Goal: Task Accomplishment & Management: Complete application form

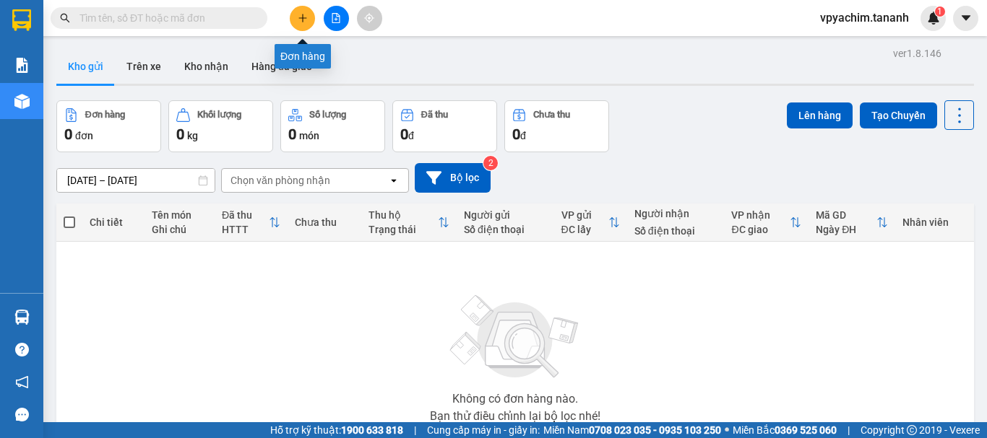
click at [304, 22] on icon "plus" at bounding box center [303, 18] width 10 height 10
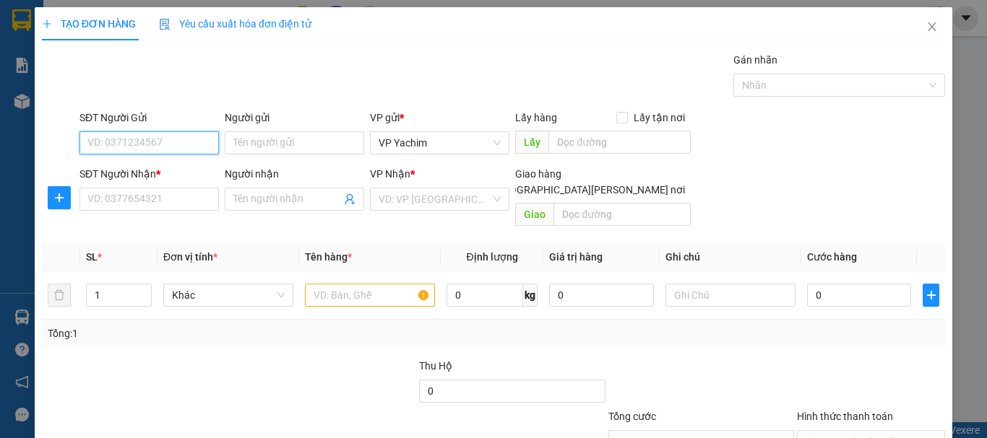
click at [163, 147] on input "SĐT Người Gửi" at bounding box center [148, 142] width 139 height 23
type input "0328174763"
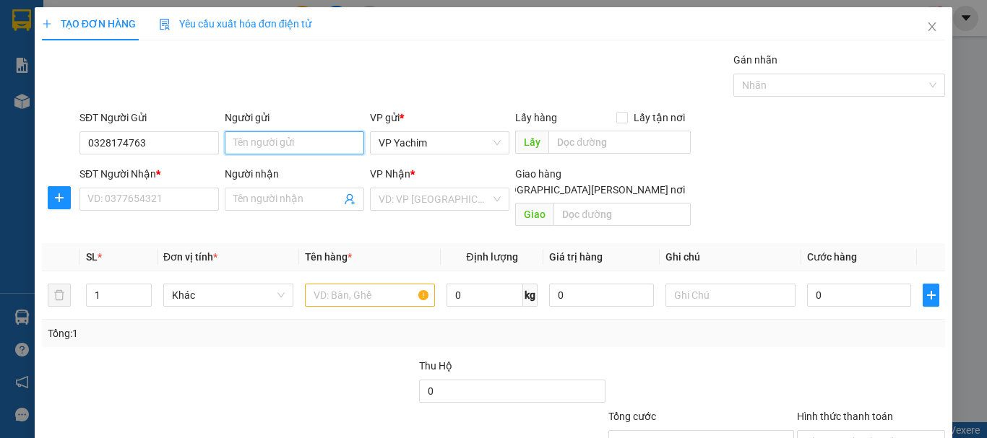
click at [238, 142] on input "Người gửi" at bounding box center [294, 142] width 139 height 23
type input "A BANH"
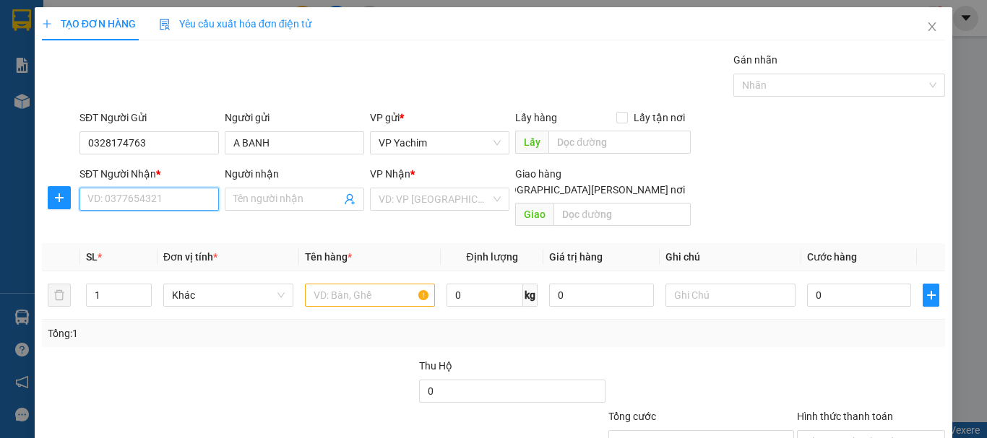
click at [166, 201] on input "SĐT Người Nhận *" at bounding box center [148, 199] width 139 height 23
type input "0329419126"
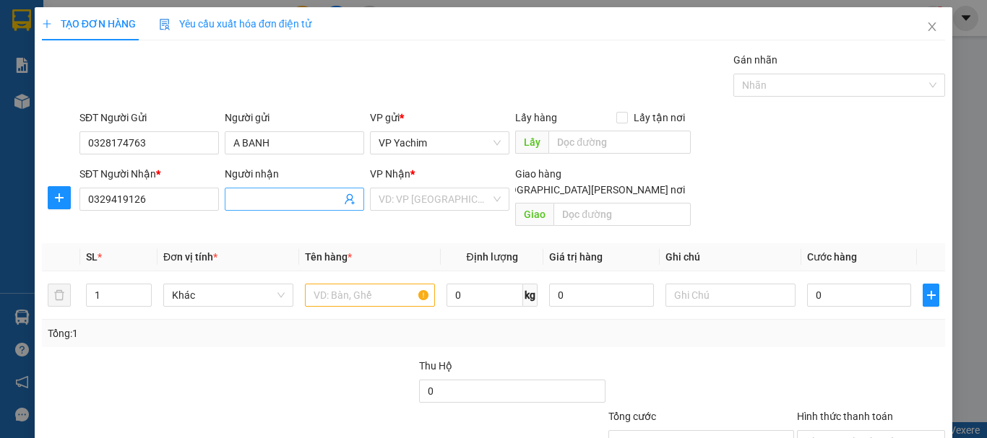
click at [286, 199] on input "Người nhận" at bounding box center [287, 199] width 108 height 16
type input "Y HY"
click at [405, 196] on input "search" at bounding box center [434, 200] width 112 height 22
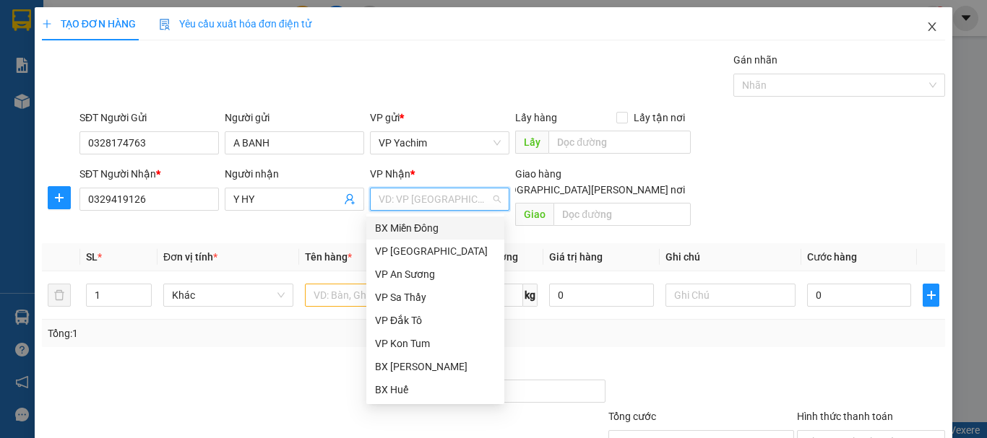
click at [928, 24] on icon "close" at bounding box center [932, 26] width 8 height 9
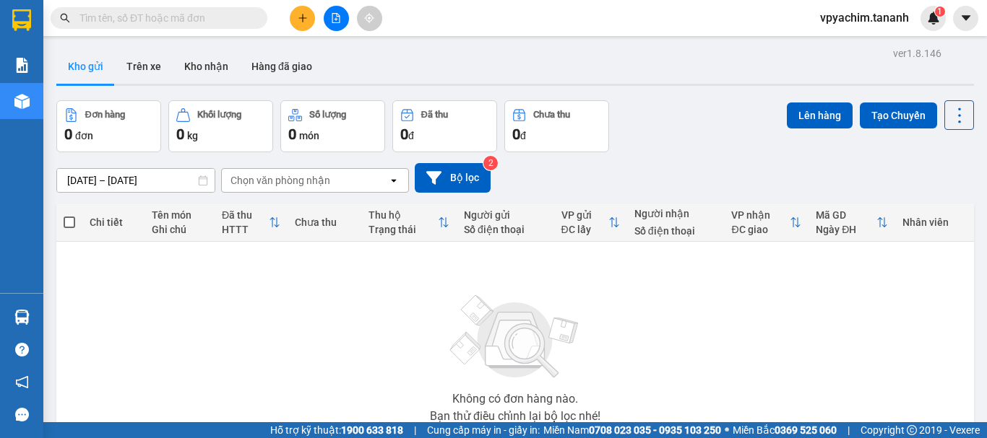
click at [111, 21] on input "text" at bounding box center [164, 18] width 170 height 16
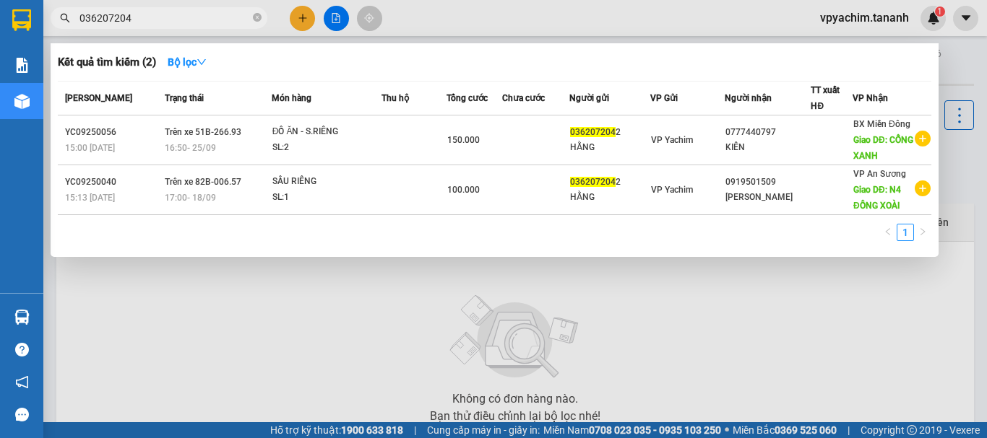
type input "0362072042"
click at [154, 20] on input "0362072042" at bounding box center [164, 18] width 170 height 16
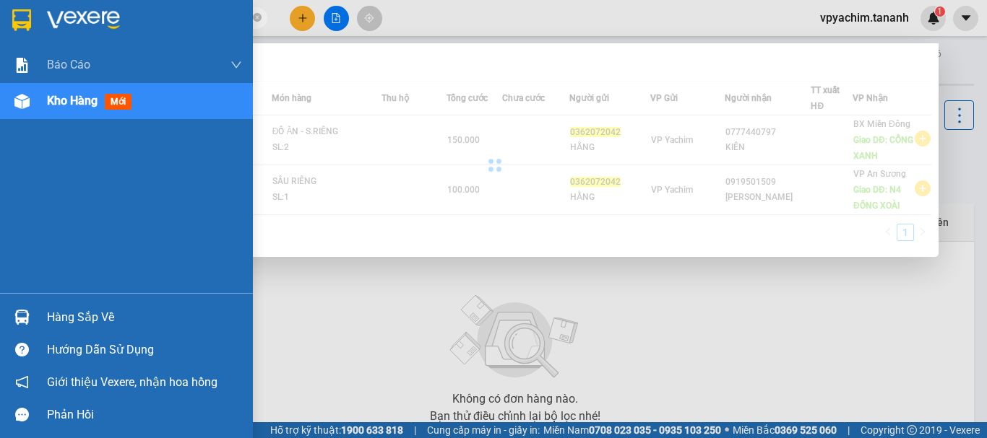
drag, startPoint x: 154, startPoint y: 20, endPoint x: 0, endPoint y: 21, distance: 153.9
click at [0, 21] on section "Kết quả [PERSON_NAME] ( 2 ) Bộ lọc Mã ĐH Trạng thái Món hàng Thu hộ [PERSON_NAM…" at bounding box center [493, 219] width 987 height 438
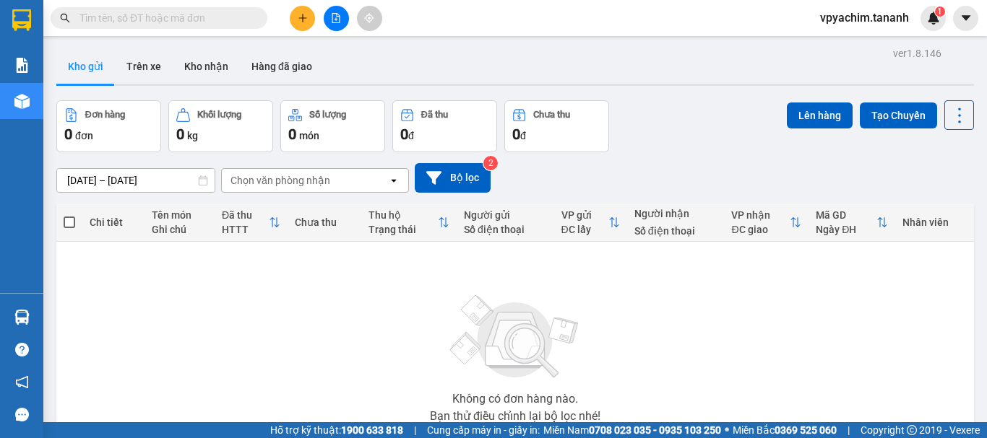
click at [158, 17] on input "text" at bounding box center [164, 18] width 170 height 16
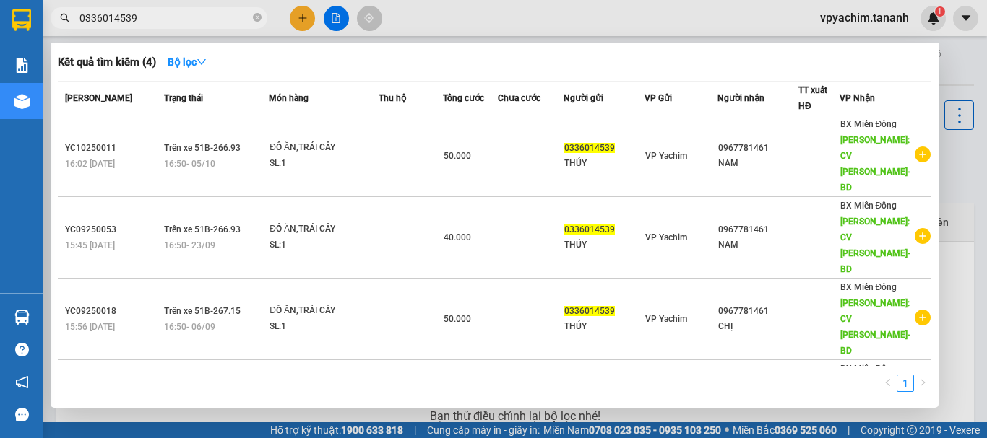
type input "0336014539"
click at [546, 14] on div at bounding box center [493, 219] width 987 height 438
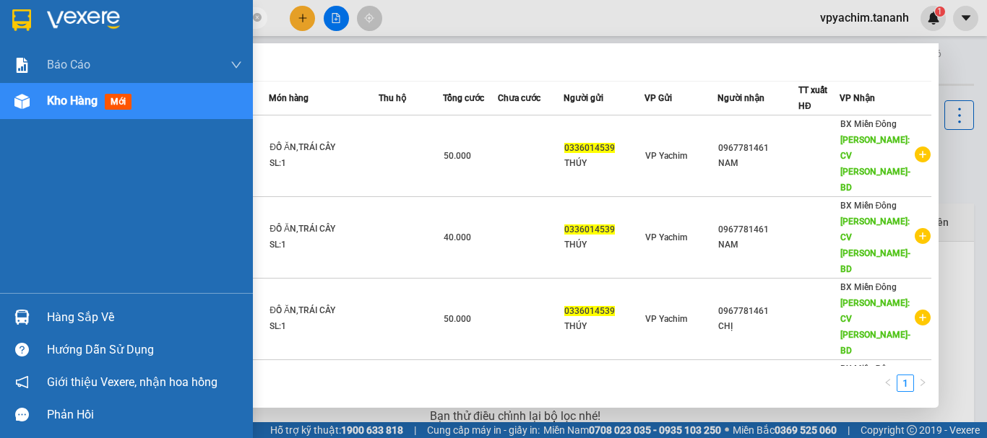
drag, startPoint x: 182, startPoint y: 14, endPoint x: 0, endPoint y: 27, distance: 182.5
click at [0, 27] on section "Kết quả [PERSON_NAME] ( 4 ) Bộ lọc Mã ĐH Trạng thái Món hàng Thu hộ [PERSON_NAM…" at bounding box center [493, 219] width 987 height 438
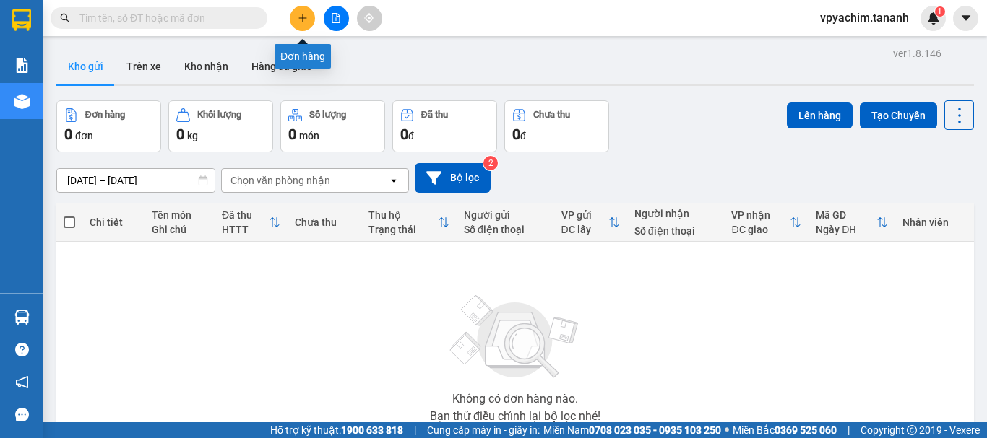
click at [300, 22] on icon "plus" at bounding box center [303, 18] width 10 height 10
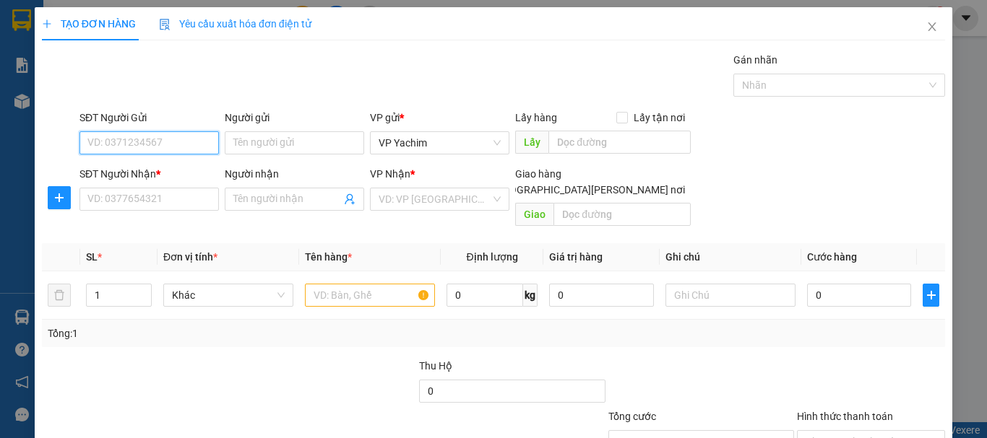
click at [150, 142] on input "SĐT Người Gửi" at bounding box center [148, 142] width 139 height 23
type input "0328174763"
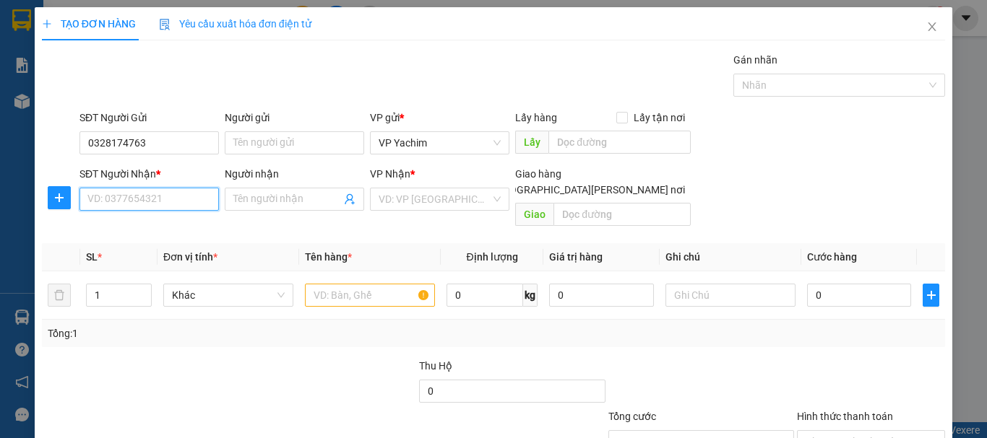
click at [182, 199] on input "SĐT Người Nhận *" at bounding box center [148, 199] width 139 height 23
type input "0329419126"
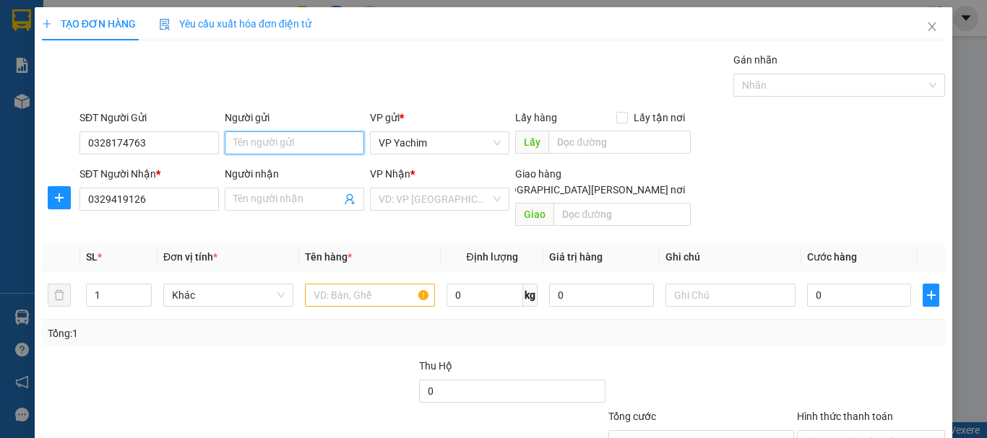
click at [289, 143] on input "Người gửi" at bounding box center [294, 142] width 139 height 23
type input "A BANH"
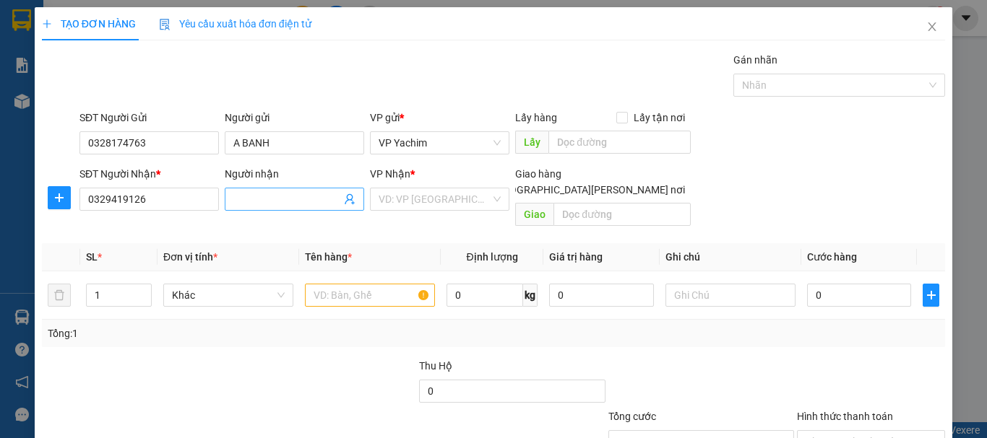
click at [260, 199] on input "Người nhận" at bounding box center [287, 199] width 108 height 16
click at [488, 200] on div "VD: VP [GEOGRAPHIC_DATA]" at bounding box center [439, 199] width 139 height 23
type input "Y HY"
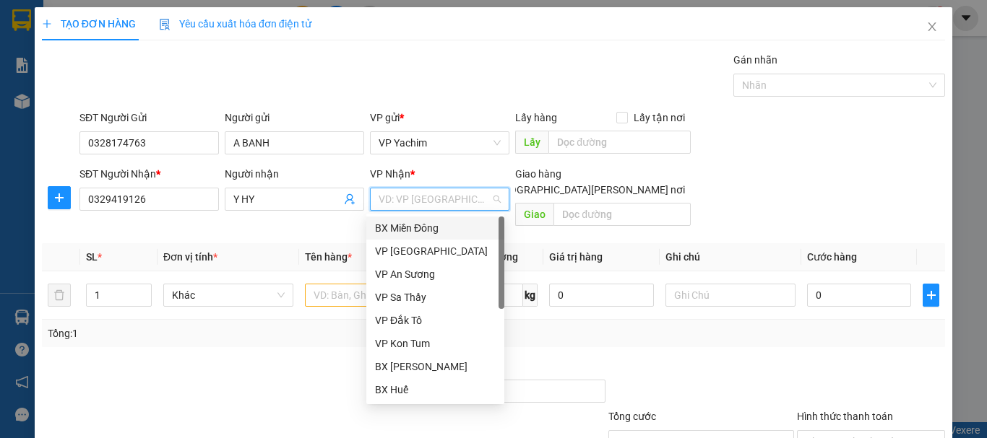
click at [457, 225] on div "BX Miền Đông" at bounding box center [435, 228] width 121 height 16
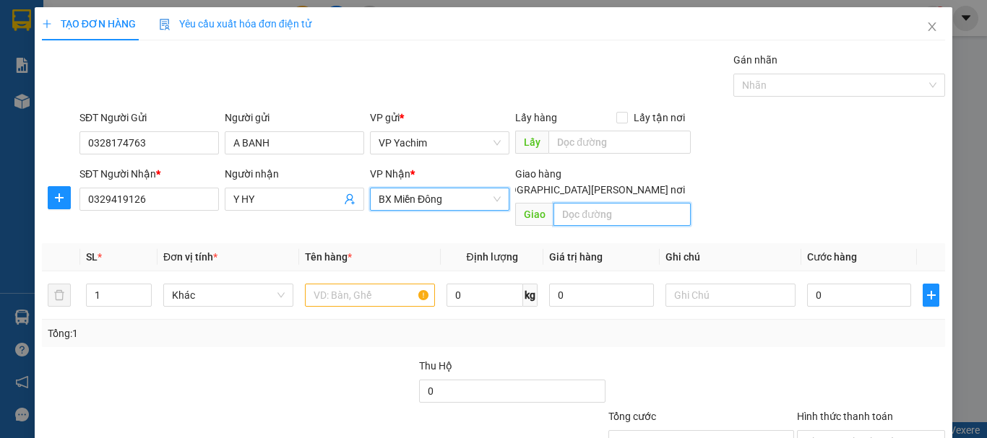
click at [591, 203] on input "text" at bounding box center [621, 214] width 137 height 23
type input "N4 HÒA LÂN"
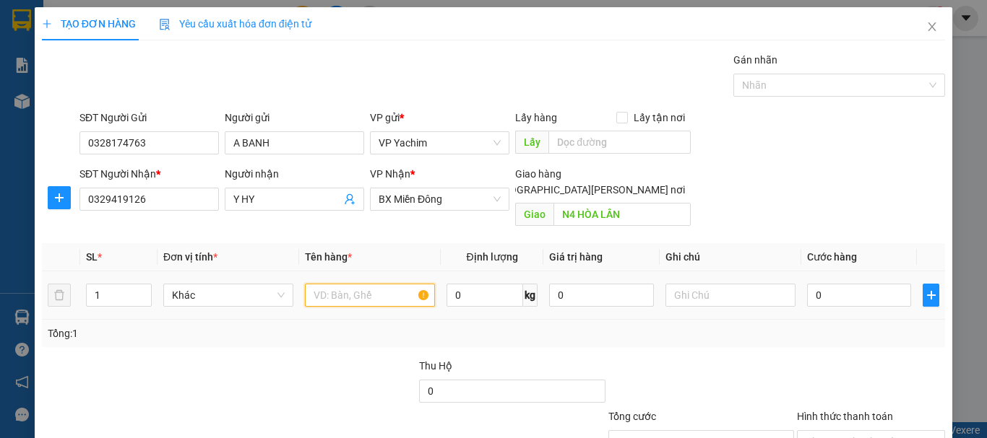
click at [337, 284] on input "text" at bounding box center [370, 295] width 130 height 23
type input "D"
type input "TRÁI CÂY"
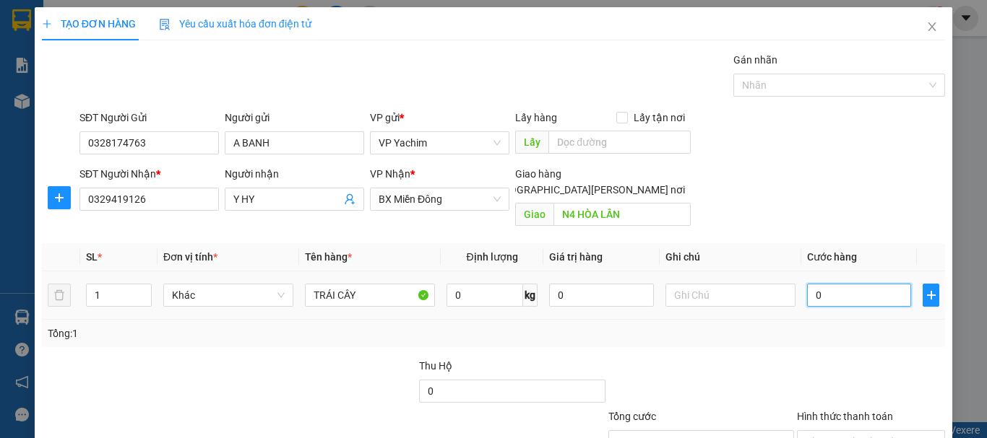
click at [813, 284] on input "0" at bounding box center [859, 295] width 104 height 23
click at [809, 284] on input "0" at bounding box center [859, 295] width 104 height 23
type input "70"
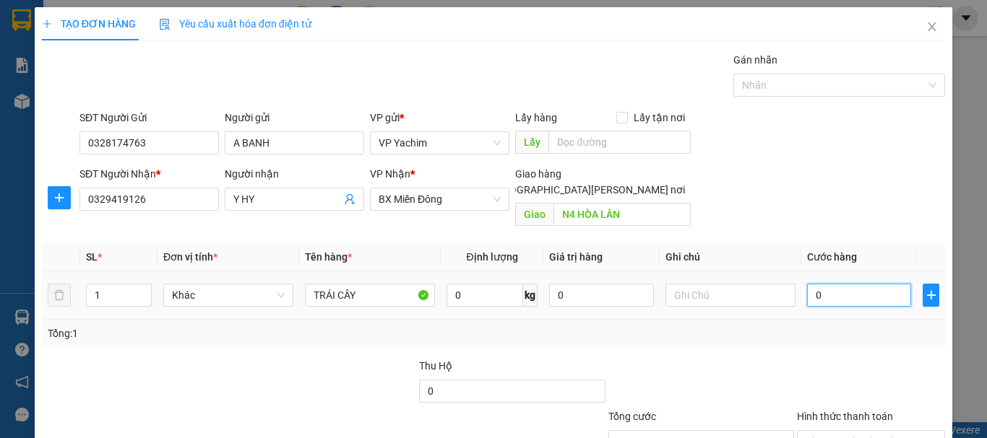
type input "70"
click at [793, 332] on div "Transit Pickup Surcharge Ids Transit Deliver Surcharge Ids Transit Deliver Surc…" at bounding box center [493, 287] width 903 height 470
type input "70.000"
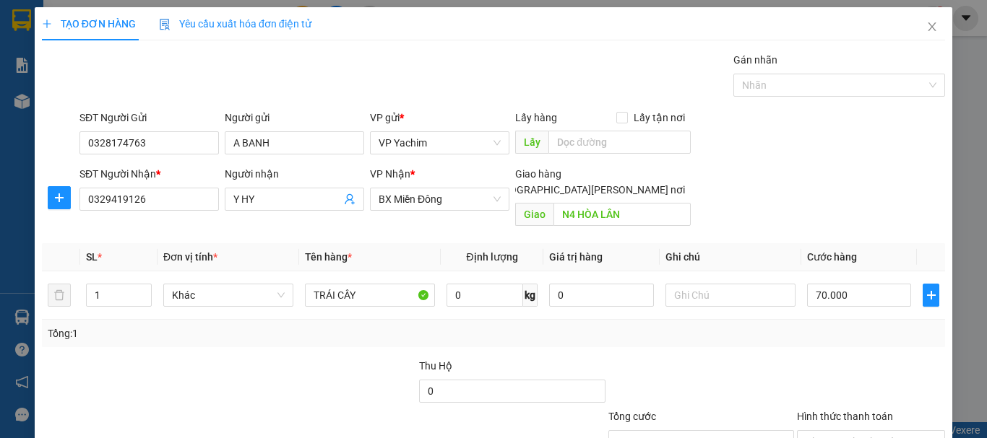
scroll to position [96, 0]
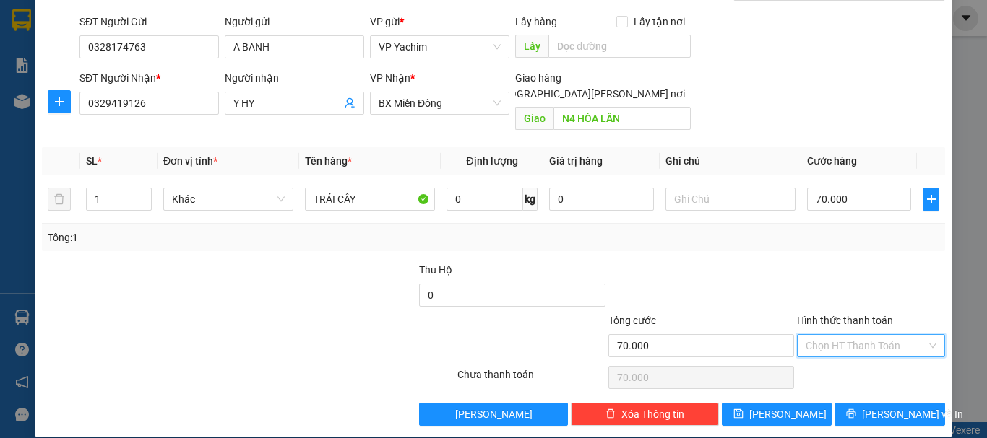
click at [819, 339] on input "Hình thức thanh toán" at bounding box center [865, 346] width 121 height 22
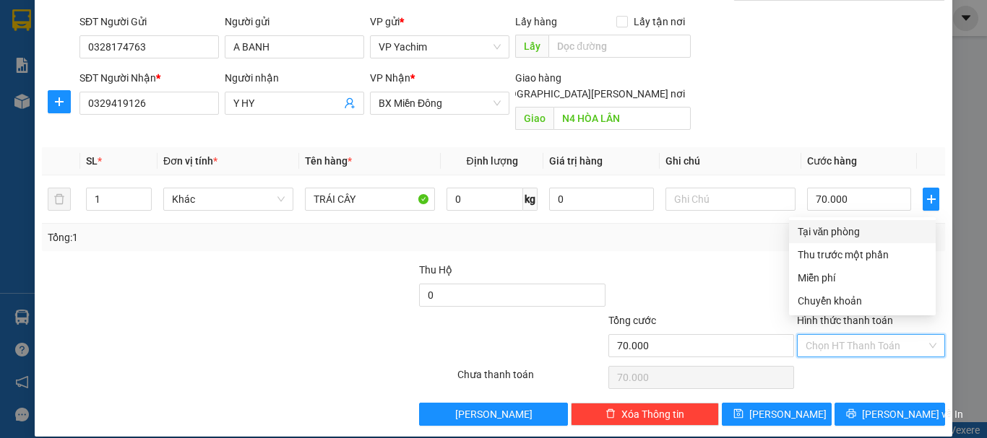
click at [840, 233] on div "Tại văn phòng" at bounding box center [861, 232] width 129 height 16
type input "0"
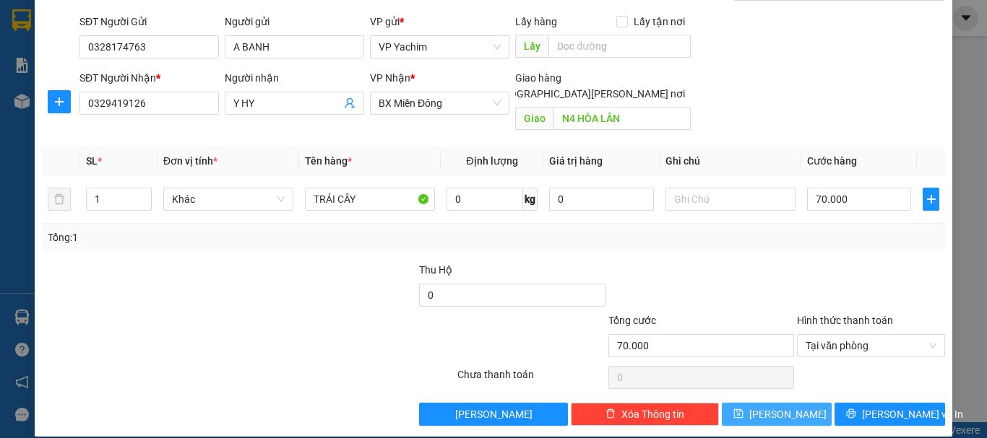
click at [767, 407] on span "[PERSON_NAME]" at bounding box center [787, 415] width 77 height 16
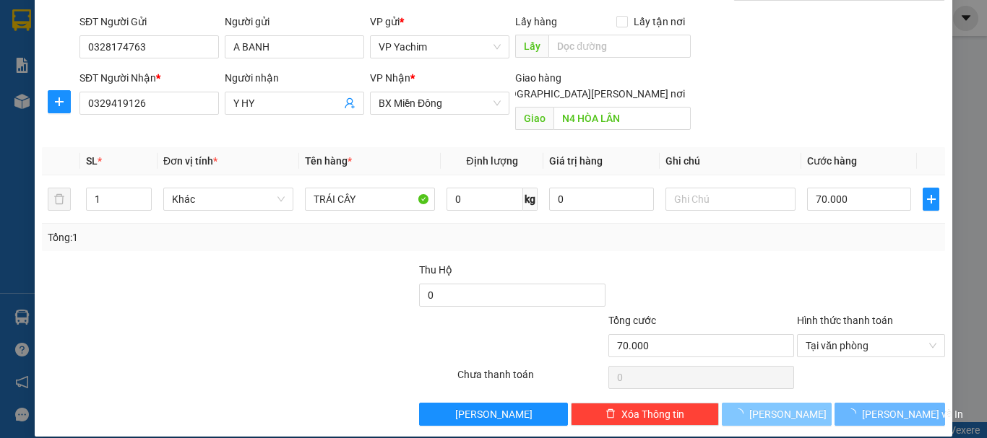
type input "0"
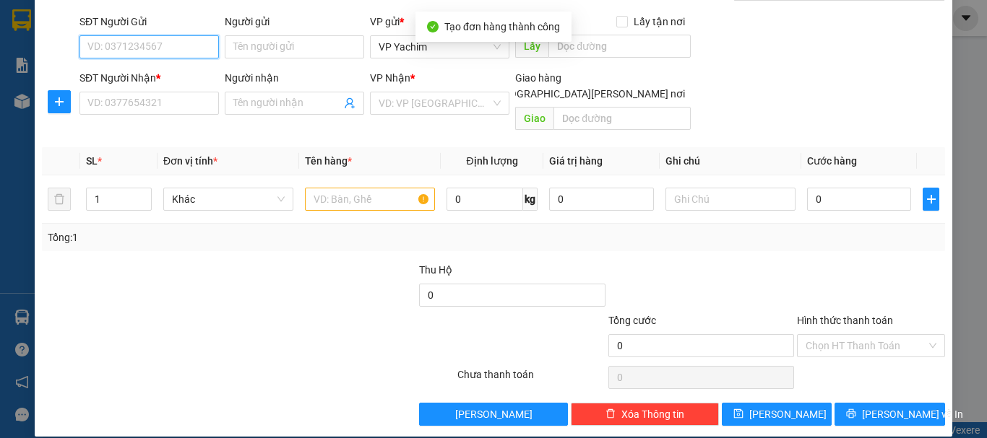
click at [165, 46] on input "SĐT Người Gửi" at bounding box center [148, 46] width 139 height 23
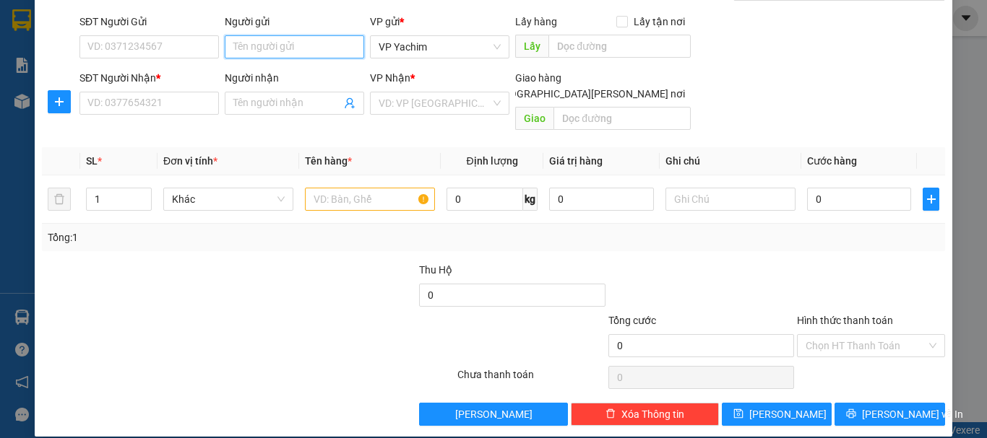
click at [294, 45] on input "Người gửi" at bounding box center [294, 46] width 139 height 23
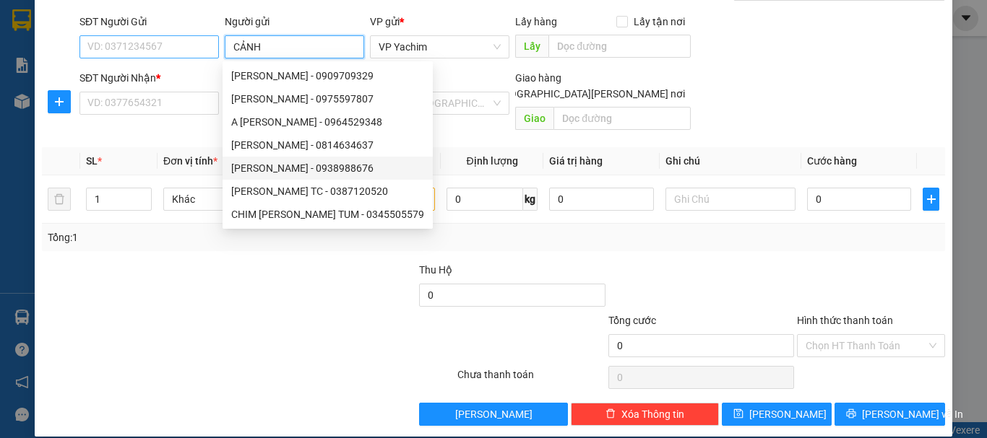
type input "CẢNH"
click at [189, 46] on input "SĐT Người Gửi" at bounding box center [148, 46] width 139 height 23
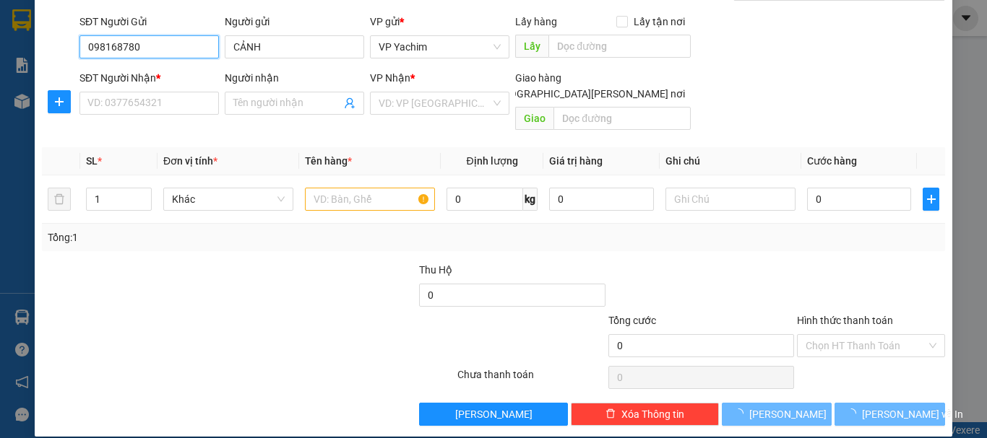
type input "0981687804"
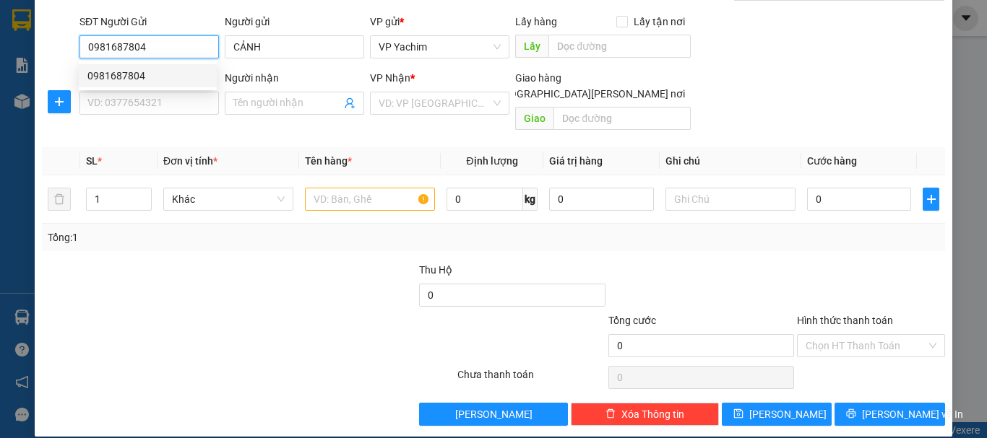
click at [172, 78] on div "0981687804" at bounding box center [147, 76] width 121 height 16
type input "0981383207"
type input "HOA"
type input "BIG C-BD"
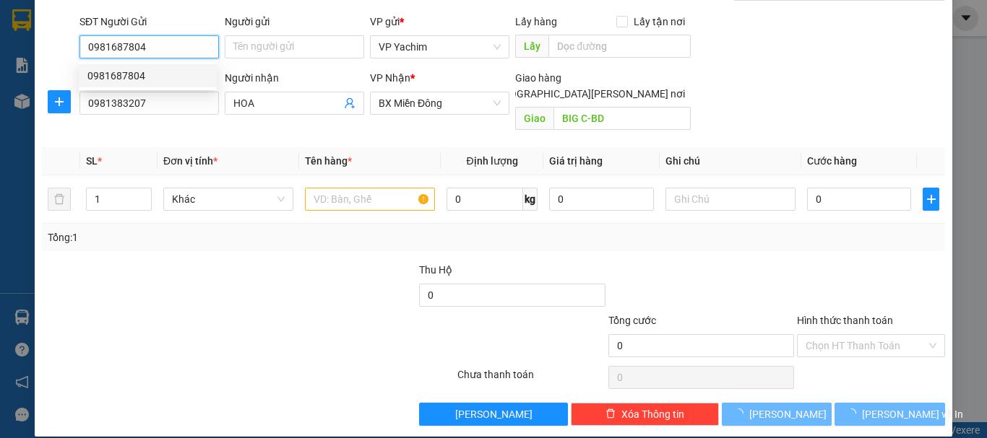
type input "70.000"
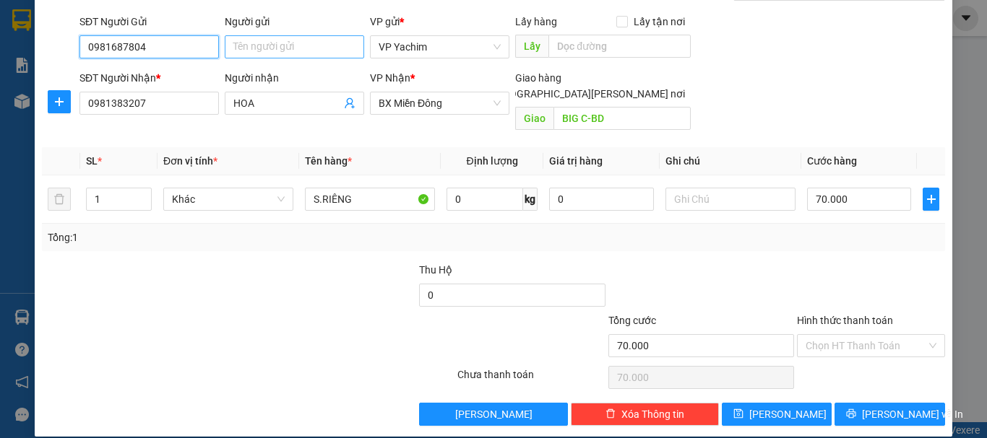
type input "0981687804"
click at [259, 43] on input "Người gửi" at bounding box center [294, 46] width 139 height 23
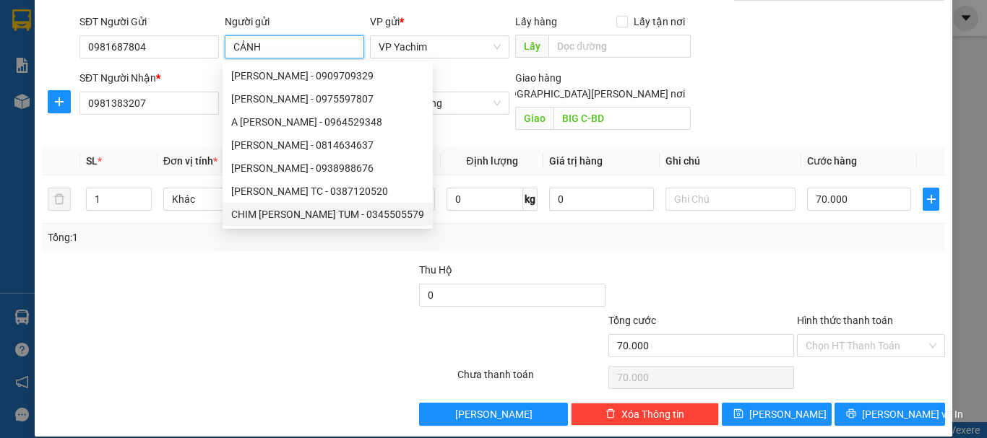
type input "CẢNH"
click at [272, 318] on div at bounding box center [172, 338] width 264 height 51
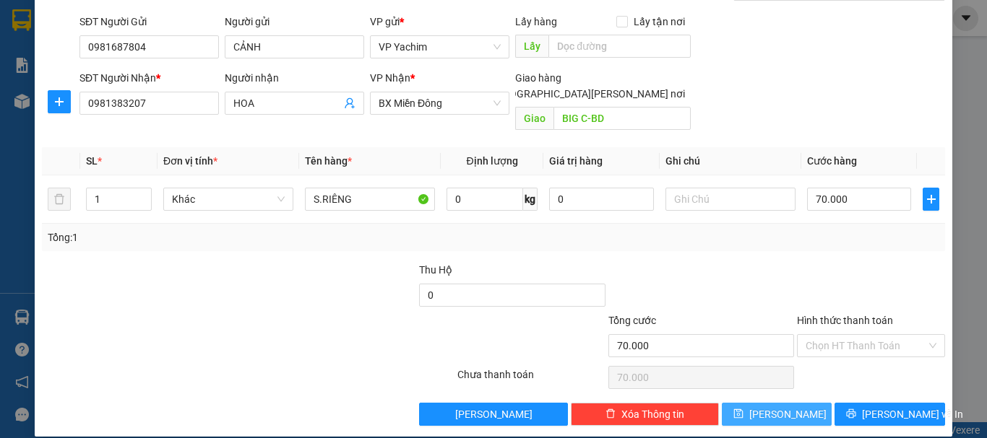
click at [781, 407] on span "[PERSON_NAME]" at bounding box center [787, 415] width 77 height 16
type input "0"
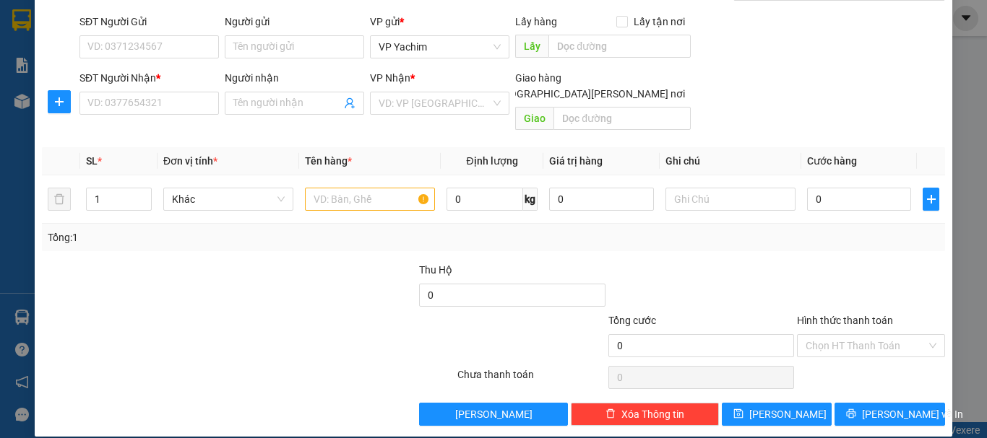
click at [960, 160] on div "TẠO ĐƠN HÀNG Yêu cầu xuất [PERSON_NAME] điện tử Transit Pickup Surcharge Ids Tr…" at bounding box center [493, 219] width 987 height 438
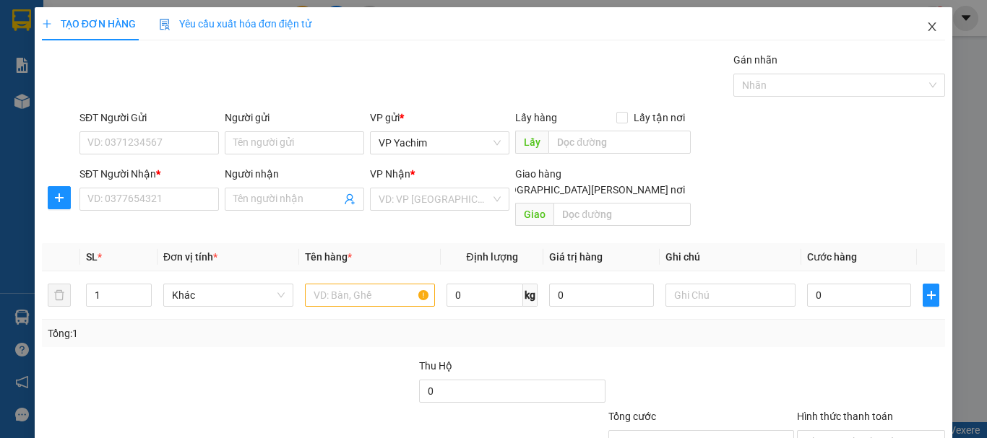
click at [913, 27] on span "Close" at bounding box center [932, 27] width 40 height 40
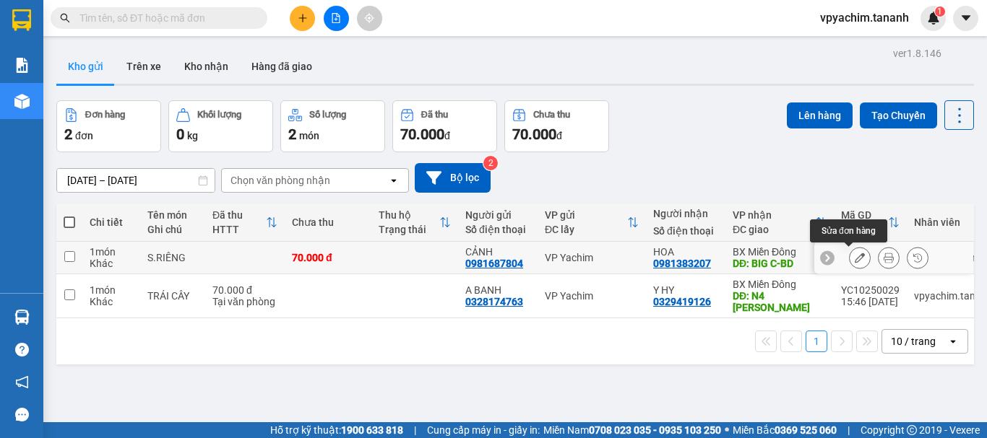
click at [857, 261] on button at bounding box center [859, 258] width 20 height 25
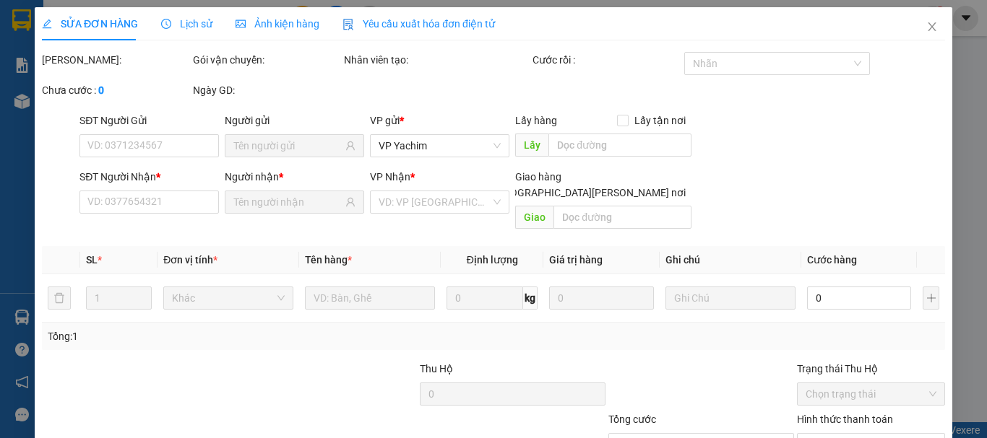
type input "0981687804"
type input "0981383207"
type input "BIG C-BD"
type input "70.000"
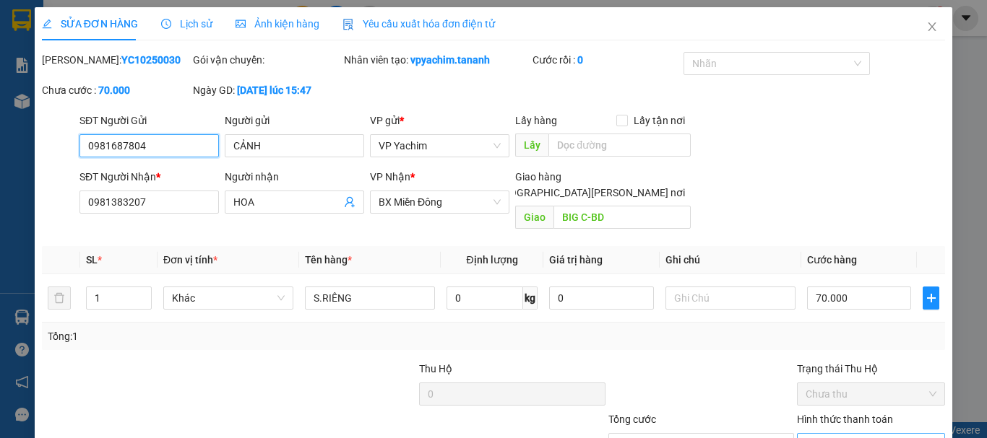
click at [844, 434] on span "Chọn HT Thanh Toán" at bounding box center [870, 445] width 131 height 22
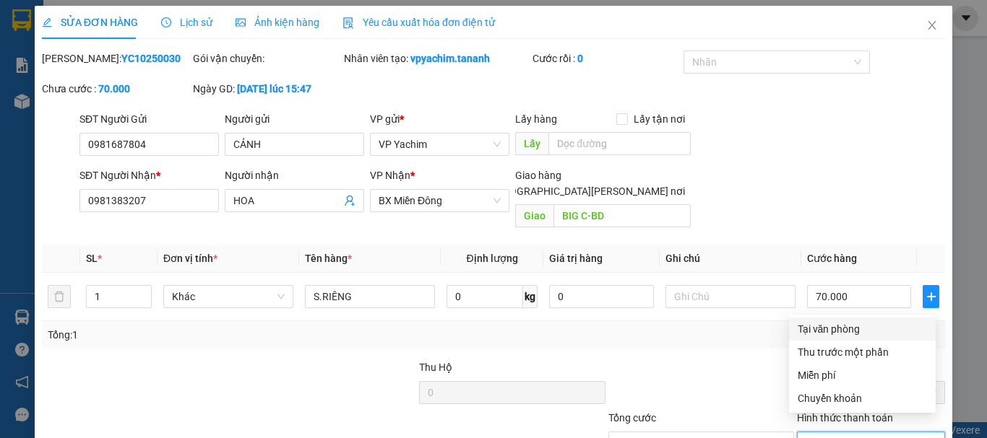
click at [852, 326] on div "Tại văn phòng" at bounding box center [861, 329] width 129 height 16
type input "0"
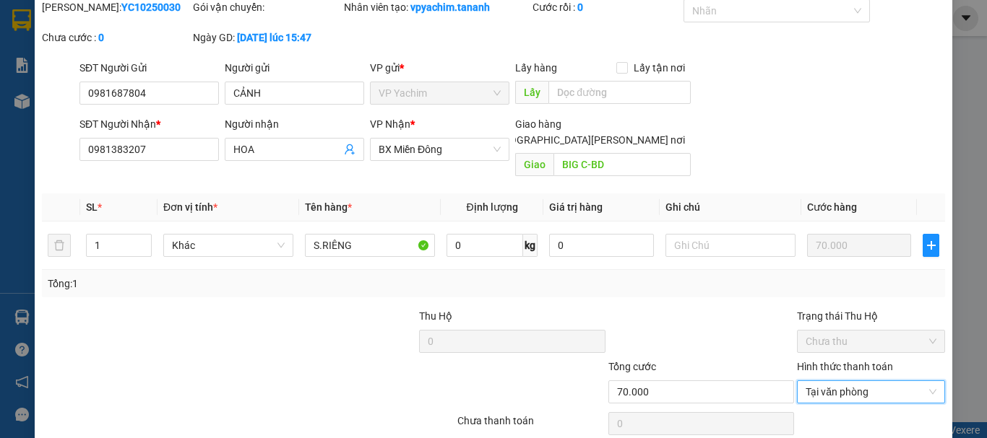
scroll to position [99, 0]
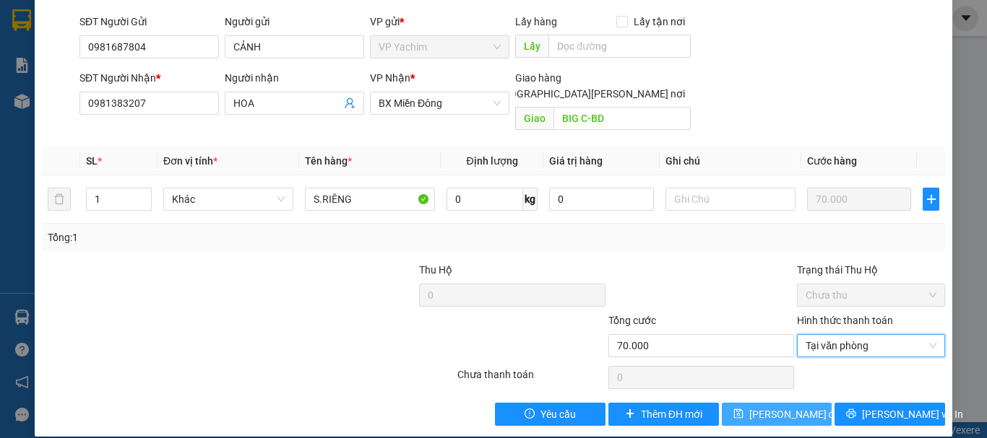
click at [769, 407] on span "[PERSON_NAME] đổi" at bounding box center [795, 415] width 93 height 16
